Goal: Information Seeking & Learning: Learn about a topic

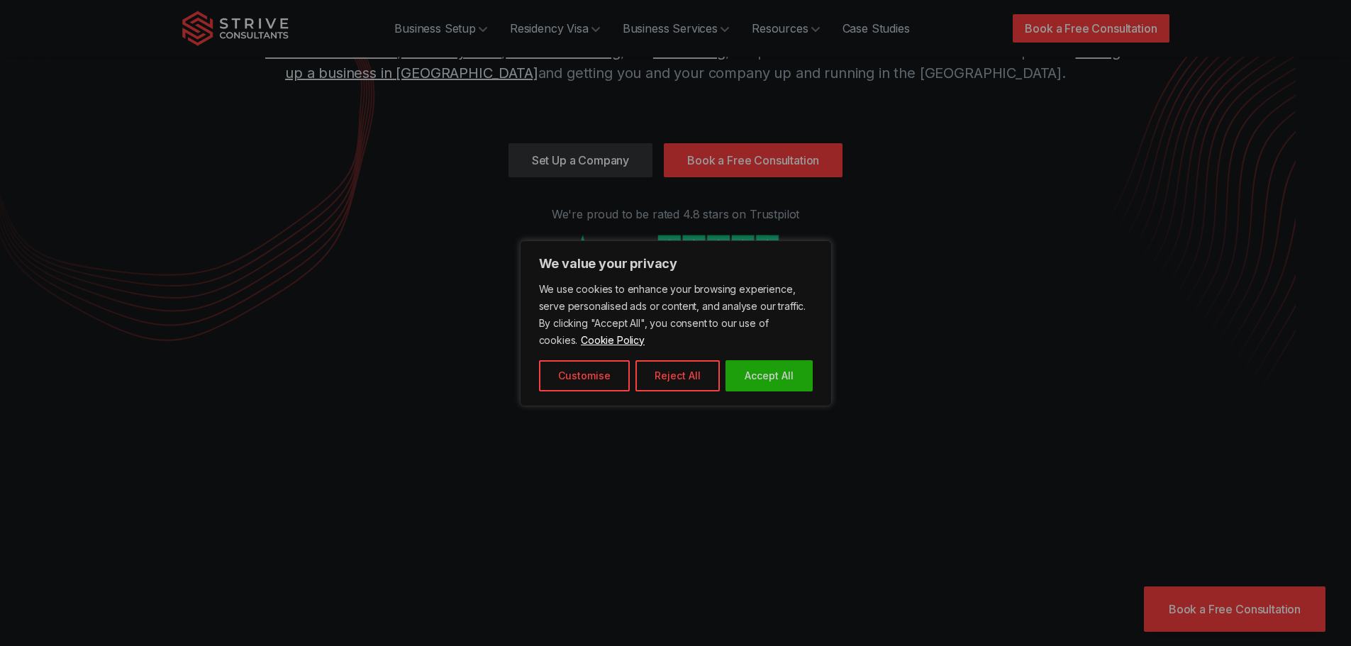
scroll to position [142, 0]
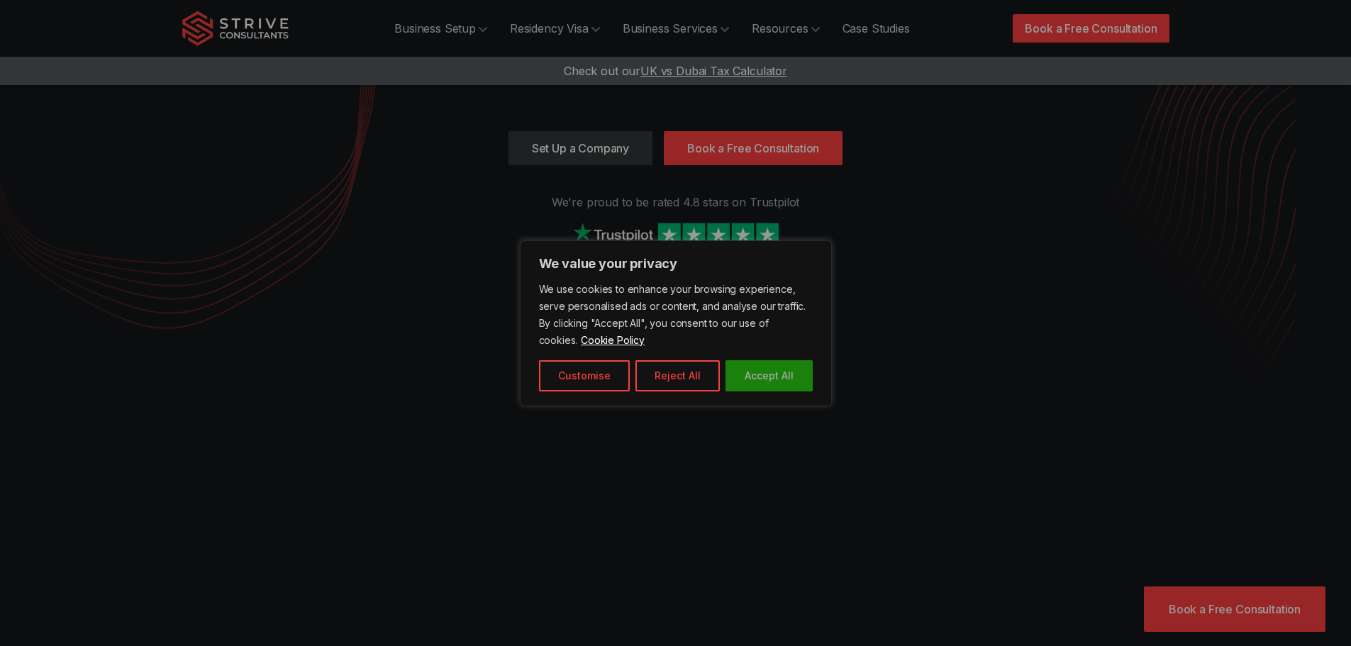
click at [776, 382] on button "Accept All" at bounding box center [768, 375] width 87 height 31
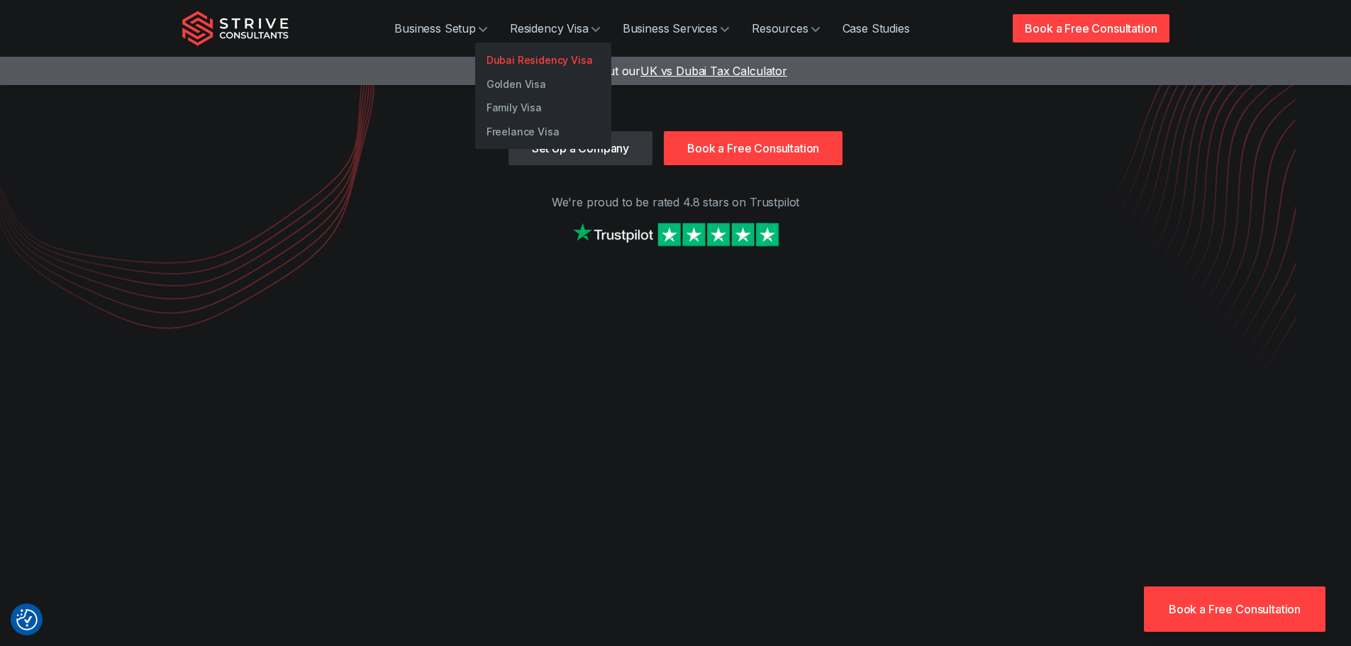
click at [570, 62] on link "Dubai Residency Visa" at bounding box center [543, 60] width 136 height 24
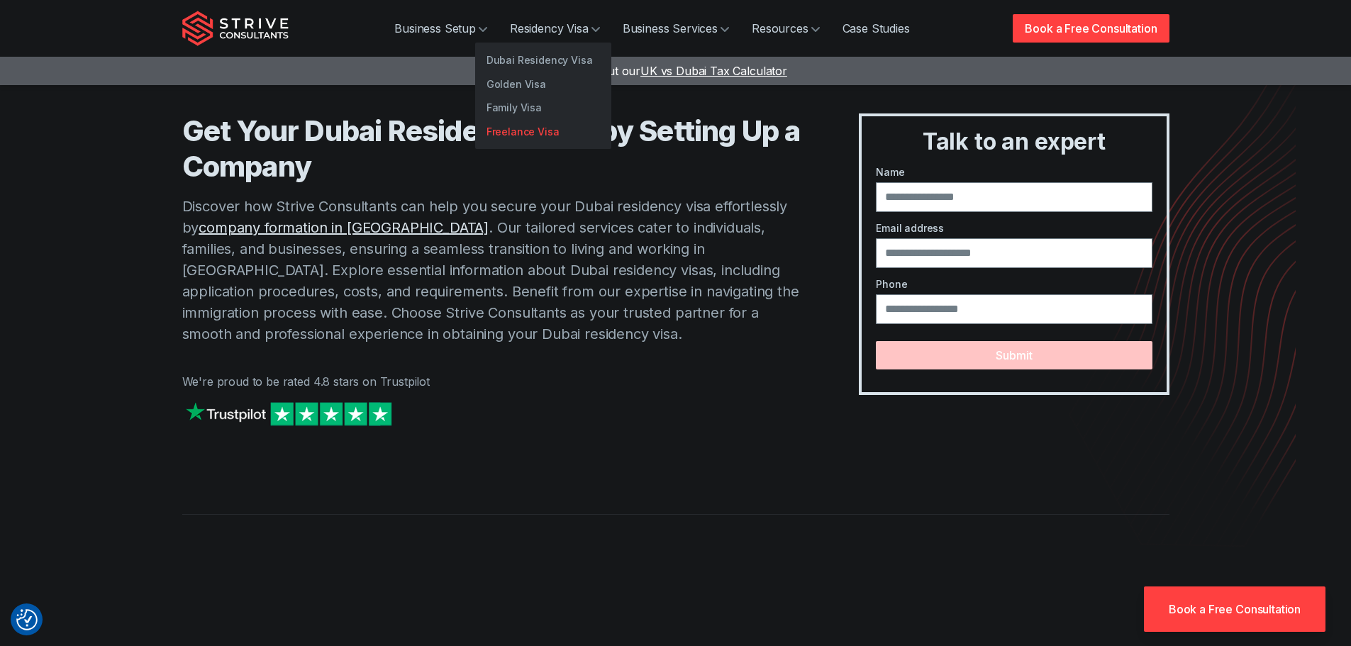
click at [522, 128] on link "Freelance Visa" at bounding box center [543, 132] width 136 height 24
